Goal: Task Accomplishment & Management: Use online tool/utility

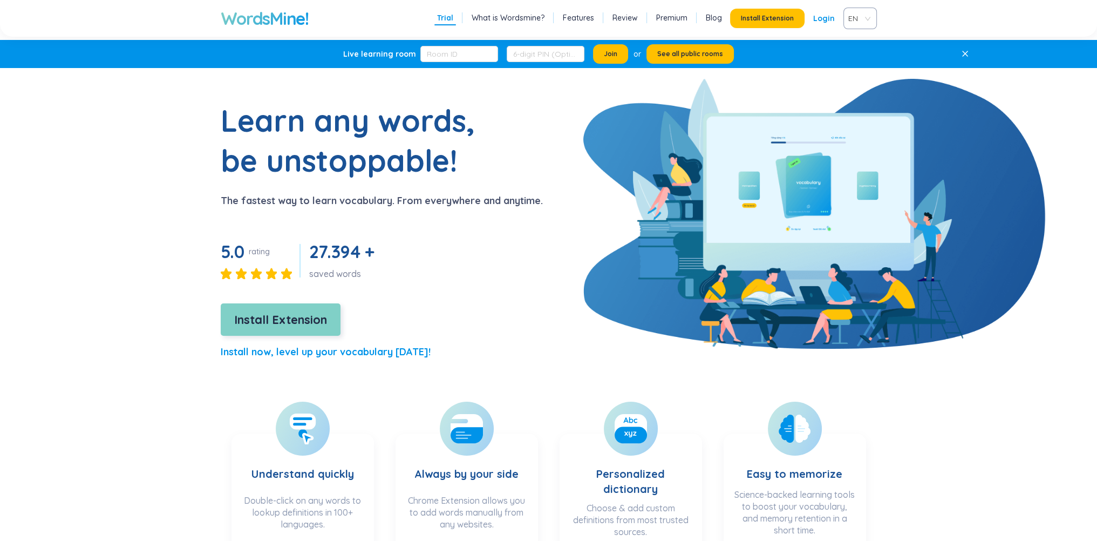
click at [265, 319] on span "Install Extension" at bounding box center [280, 319] width 93 height 19
click at [259, 120] on h1 "Learn any words, be unstoppable!" at bounding box center [356, 140] width 270 height 80
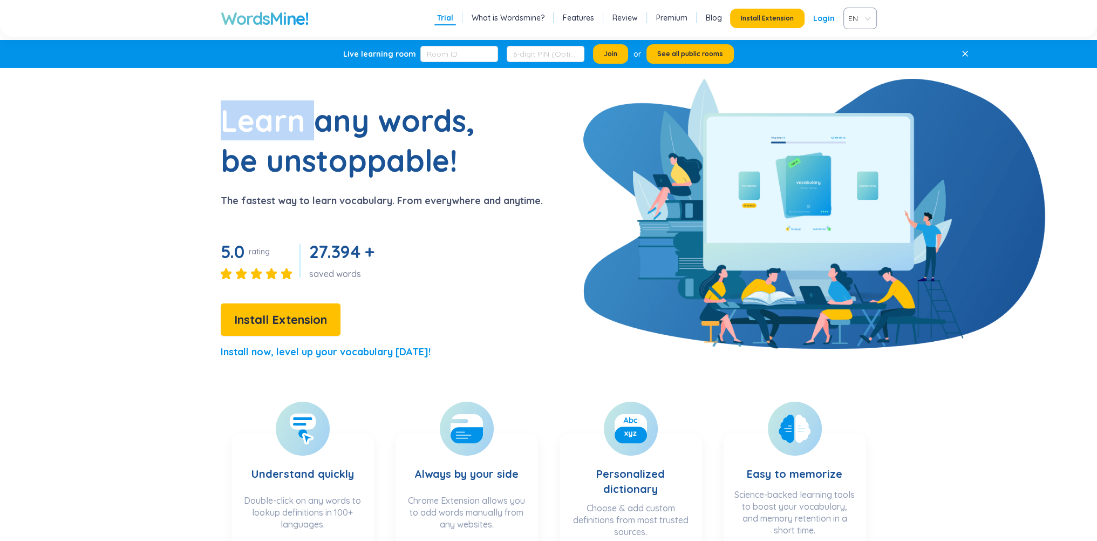
click at [259, 120] on h1 "Learn any words, be unstoppable!" at bounding box center [356, 140] width 270 height 80
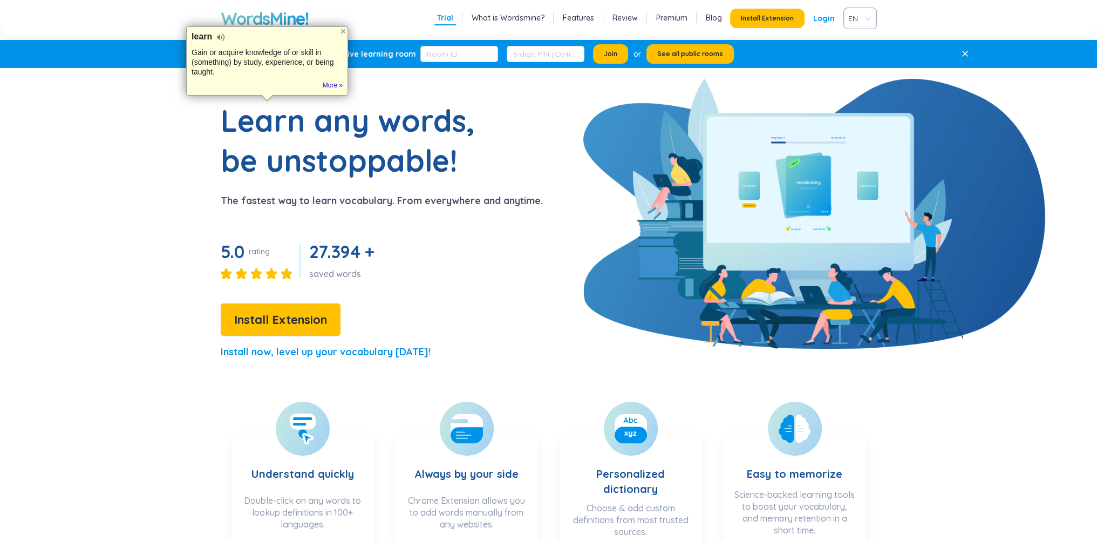
click at [440, 292] on div "Learn any words, be unstoppable! The fastest way to learn vocabulary. From ever…" at bounding box center [338, 234] width 408 height 269
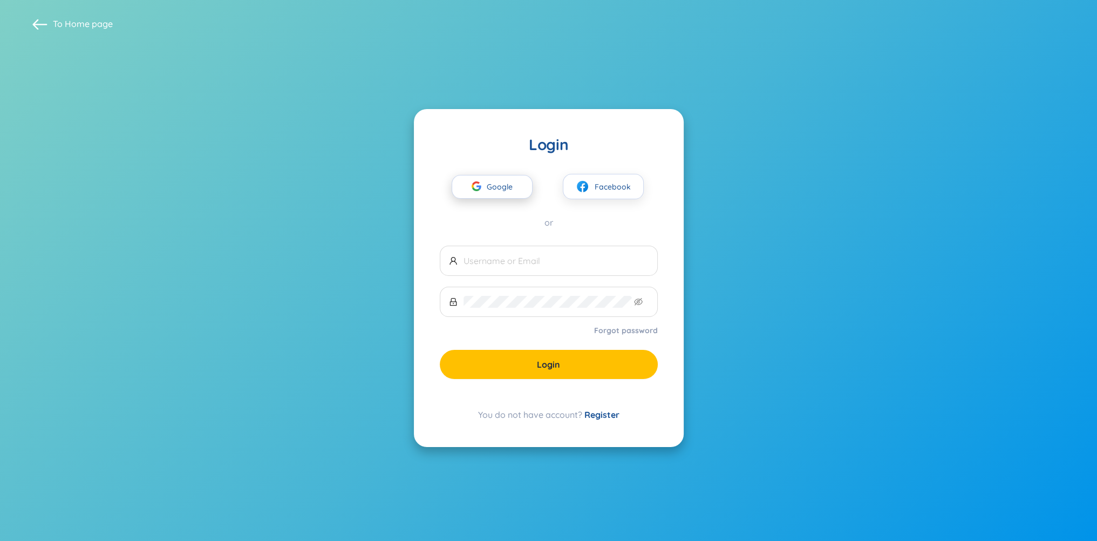
click at [502, 187] on span "Google" at bounding box center [502, 186] width 31 height 23
click at [493, 192] on span "Google" at bounding box center [502, 186] width 31 height 23
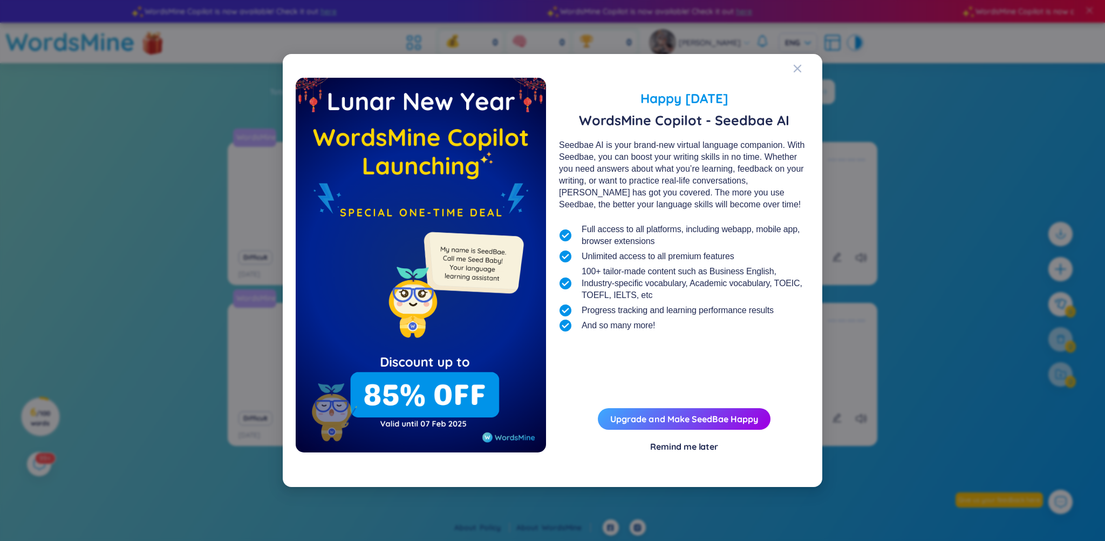
click at [680, 448] on div "Remind me later" at bounding box center [684, 446] width 68 height 12
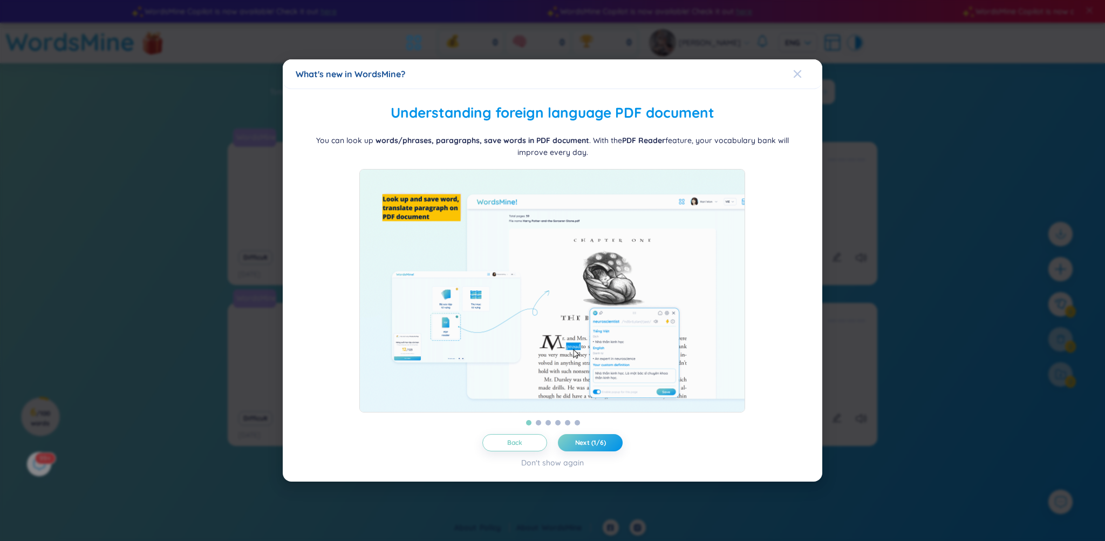
click at [796, 70] on icon "Close" at bounding box center [798, 74] width 8 height 8
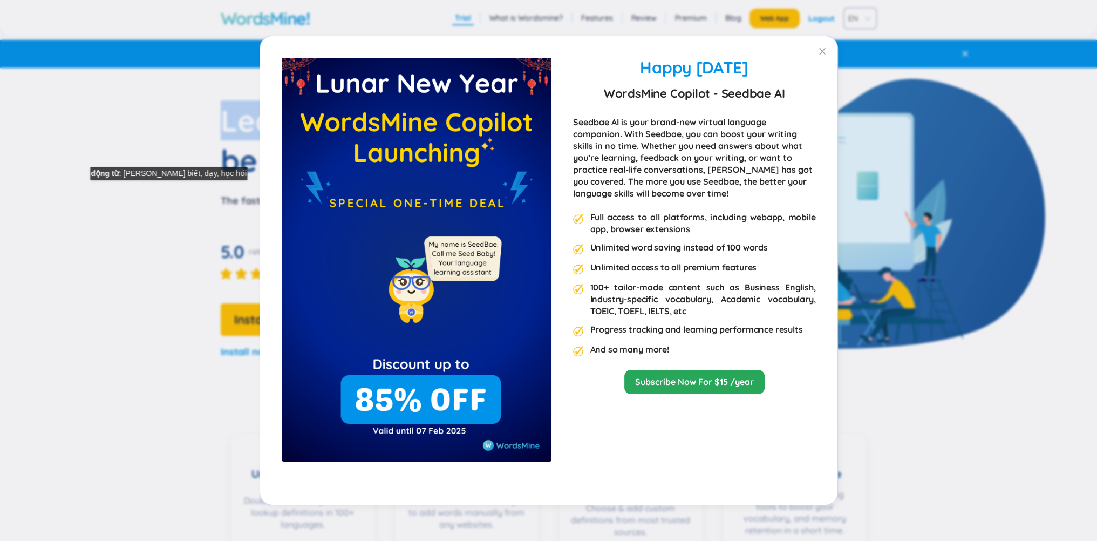
click at [156, 190] on div "Happy [DATE] WordsMine Copilot - Seedbae AI Seedbae AI is your brand-new virtua…" at bounding box center [548, 270] width 1097 height 541
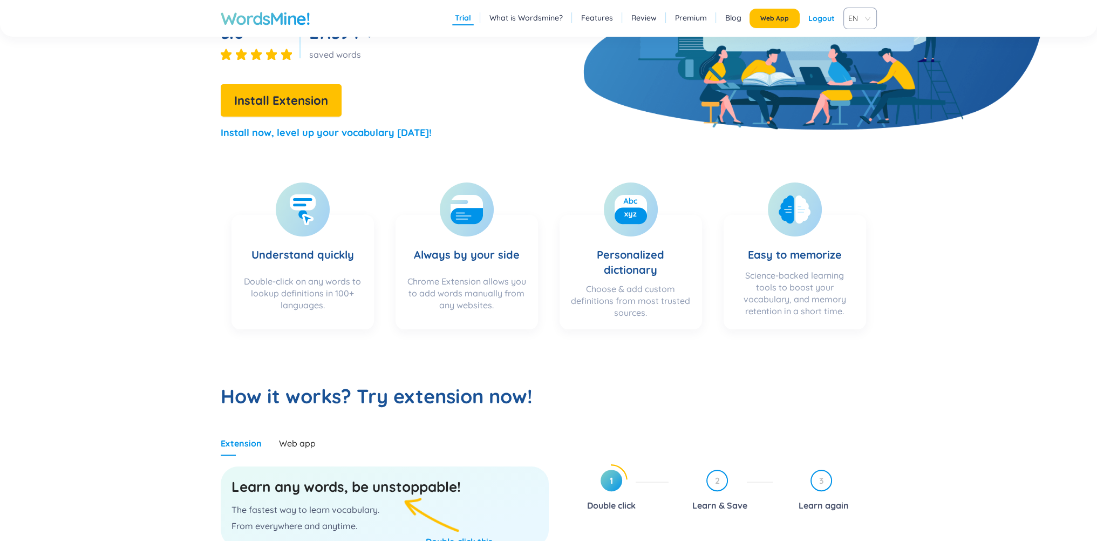
scroll to position [288, 0]
